Goal: Transaction & Acquisition: Subscribe to service/newsletter

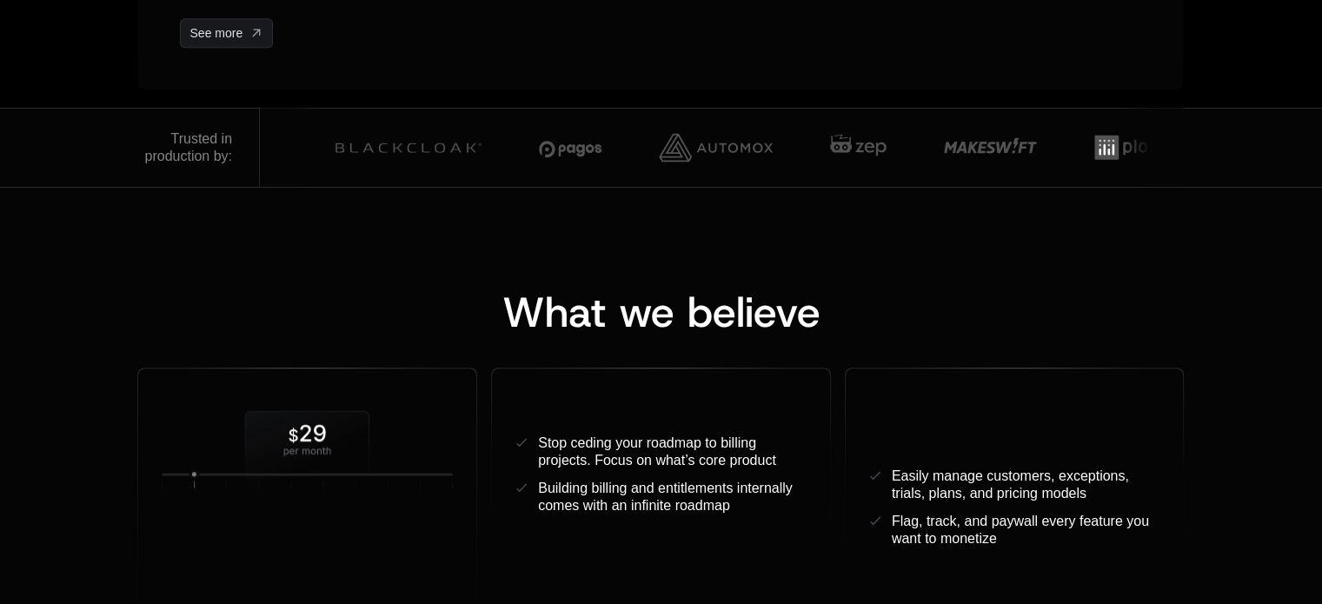
scroll to position [21, 0]
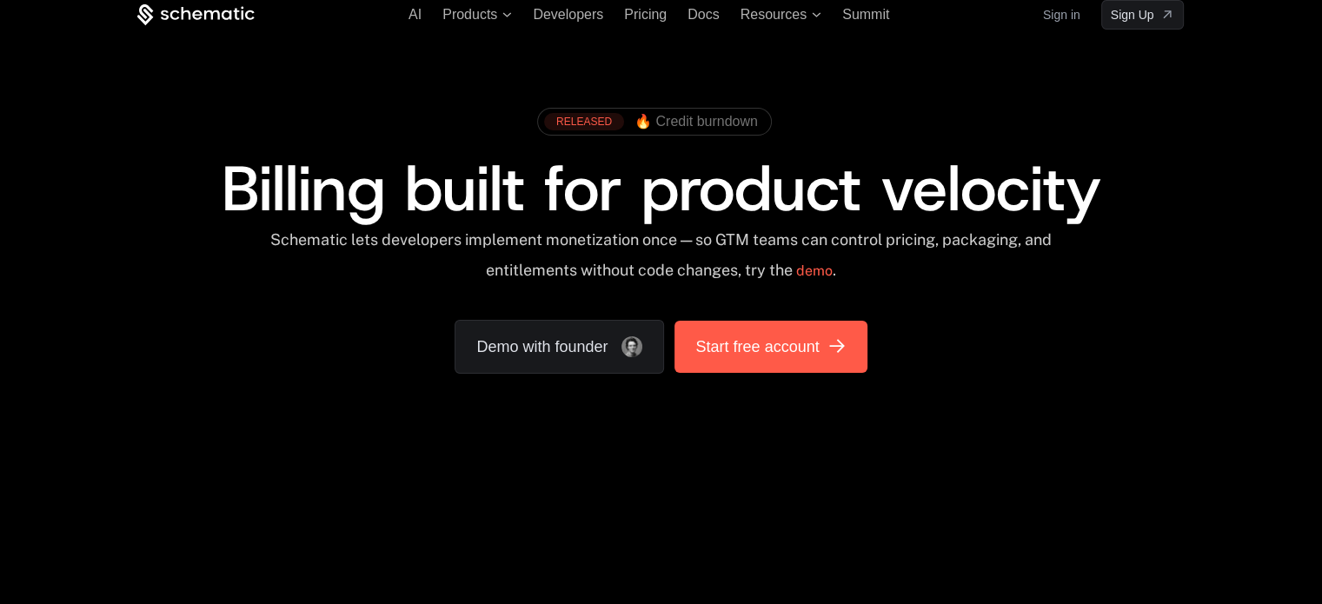
click at [749, 340] on span "Start free account" at bounding box center [756, 347] width 123 height 24
